Goal: Task Accomplishment & Management: Use online tool/utility

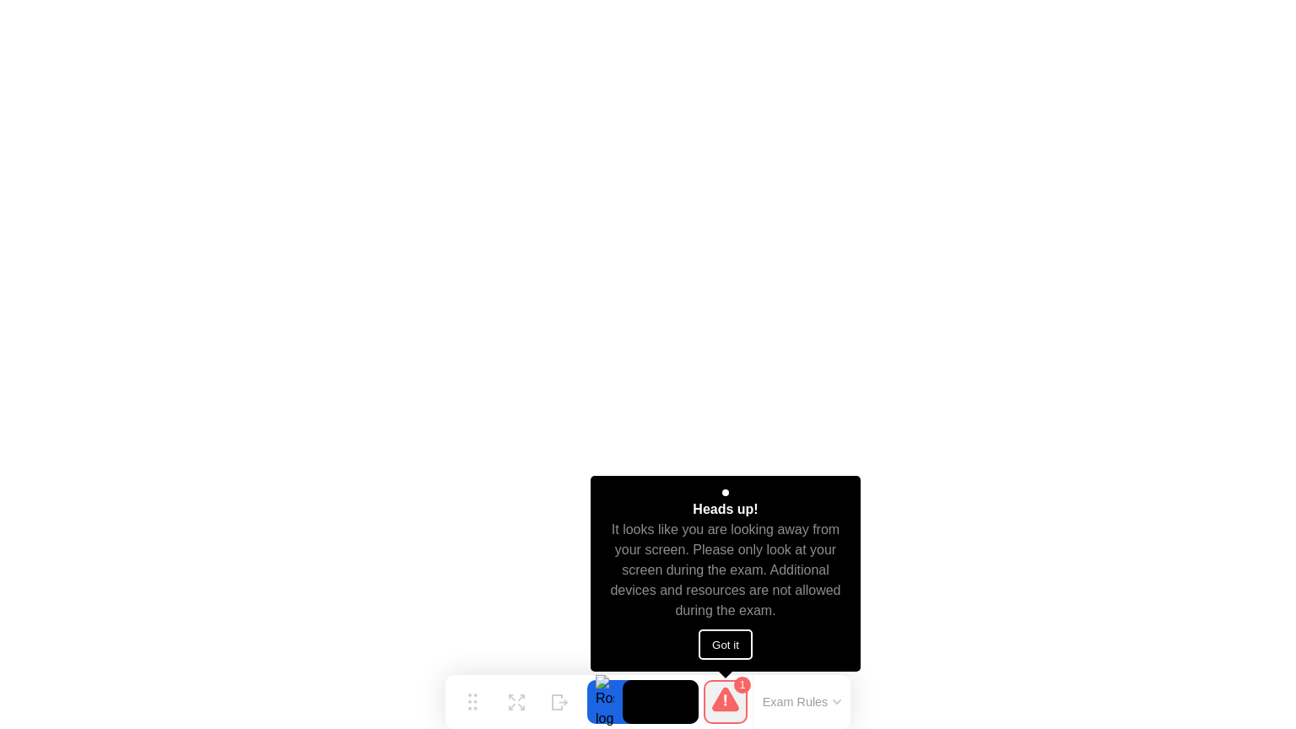
click at [715, 644] on button "Got it" at bounding box center [725, 644] width 54 height 30
click img
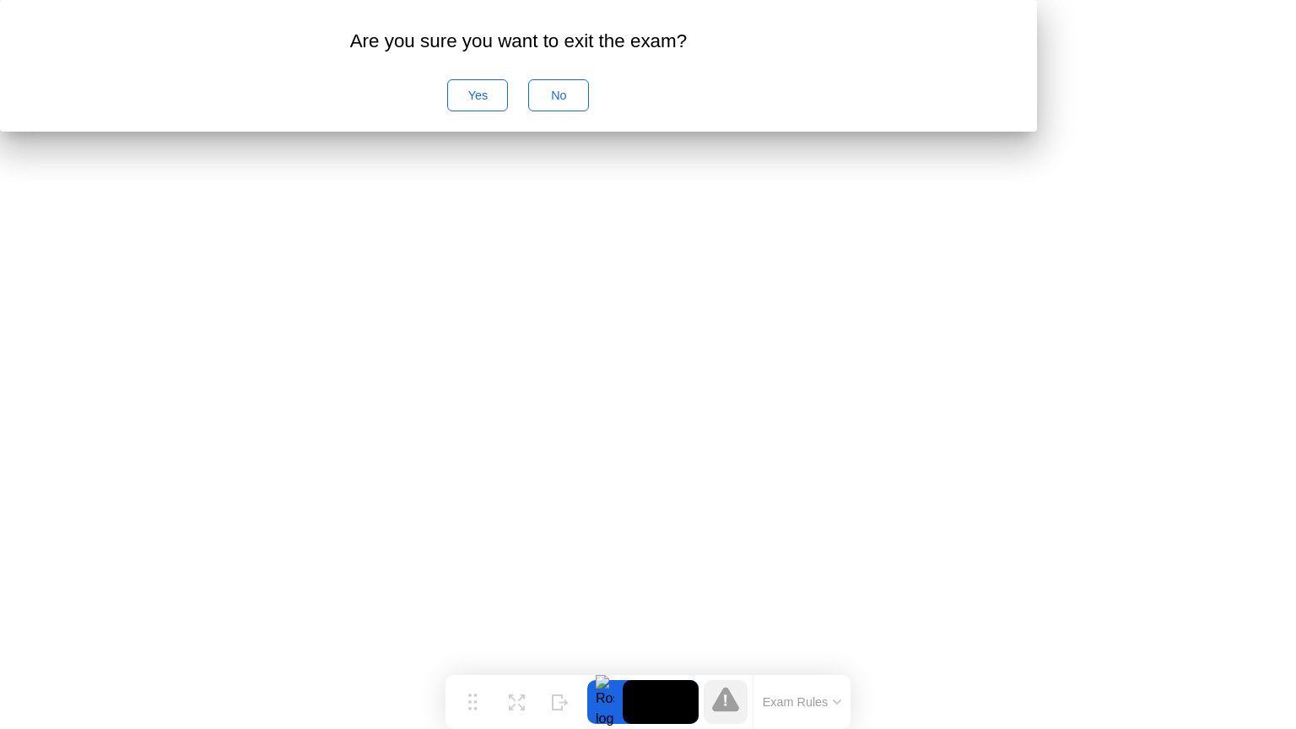
click at [583, 102] on div "No" at bounding box center [558, 95] width 49 height 13
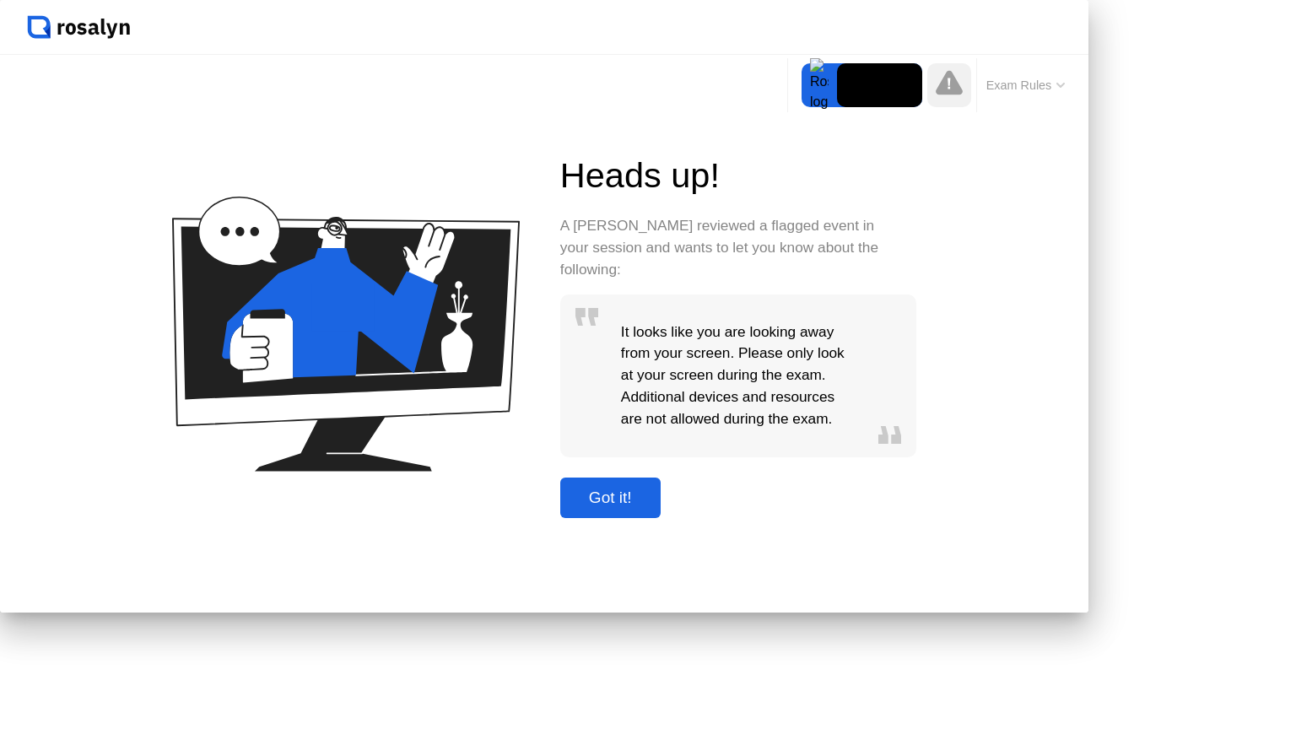
click at [655, 507] on div "Got it!" at bounding box center [610, 497] width 90 height 19
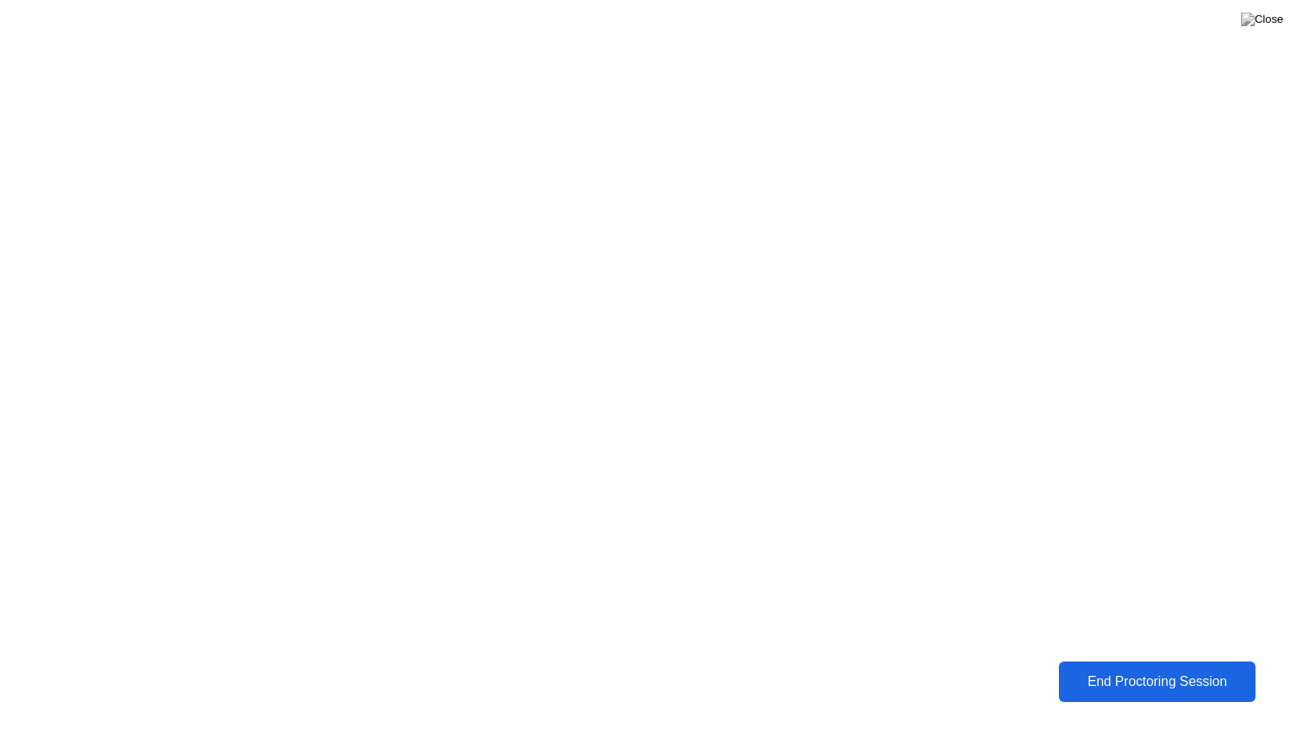
click at [1169, 688] on div "End Proctoring Session" at bounding box center [1157, 681] width 187 height 15
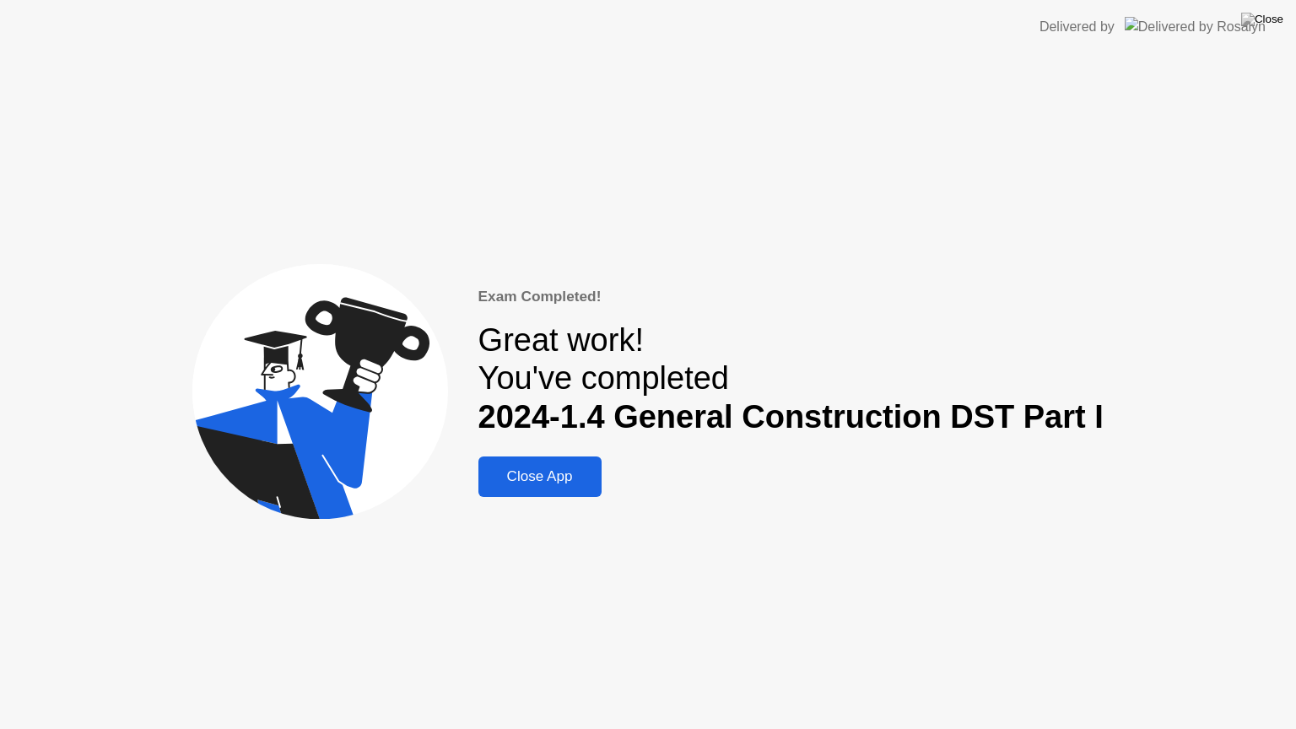
click at [547, 482] on div "Close App" at bounding box center [539, 476] width 113 height 17
